Goal: Navigation & Orientation: Find specific page/section

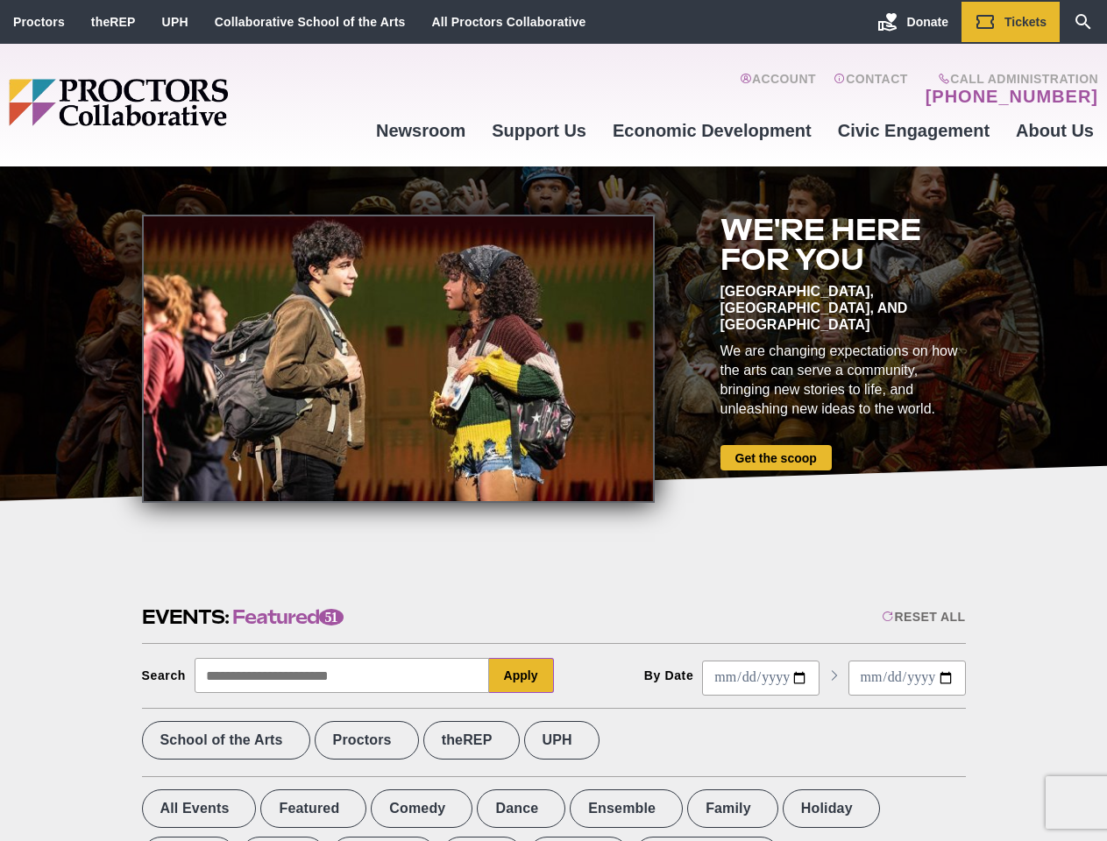
click at [553, 421] on div at bounding box center [398, 359] width 513 height 288
click at [922, 617] on div "Reset All" at bounding box center [923, 617] width 83 height 14
click at [522, 676] on button "Apply" at bounding box center [521, 675] width 65 height 35
